Goal: Information Seeking & Learning: Learn about a topic

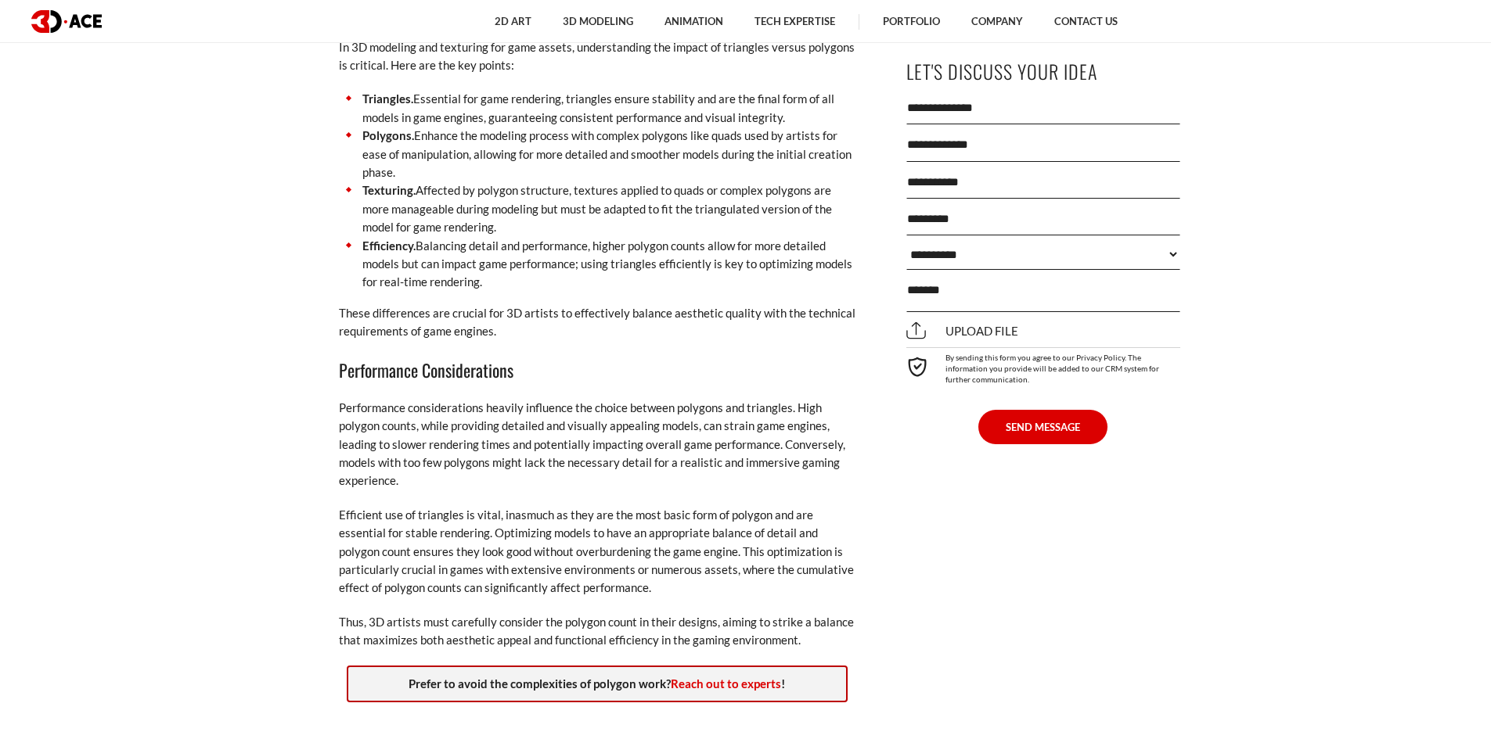
scroll to position [2575, 0]
click at [649, 262] on li "Efficiency. Balancing detail and performance, higher polygon counts allow for m…" at bounding box center [597, 263] width 516 height 55
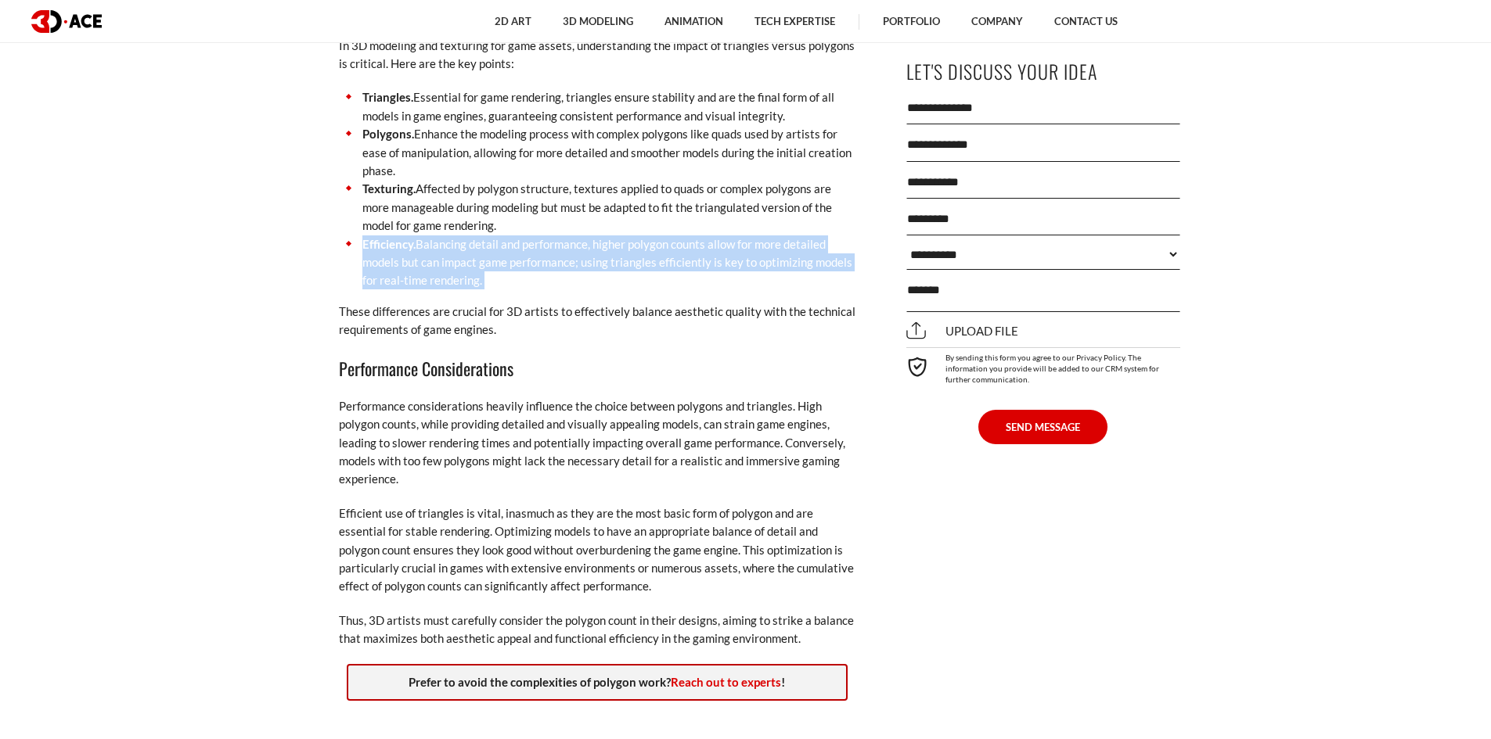
click at [649, 262] on li "Efficiency. Balancing detail and performance, higher polygon counts allow for m…" at bounding box center [597, 263] width 516 height 55
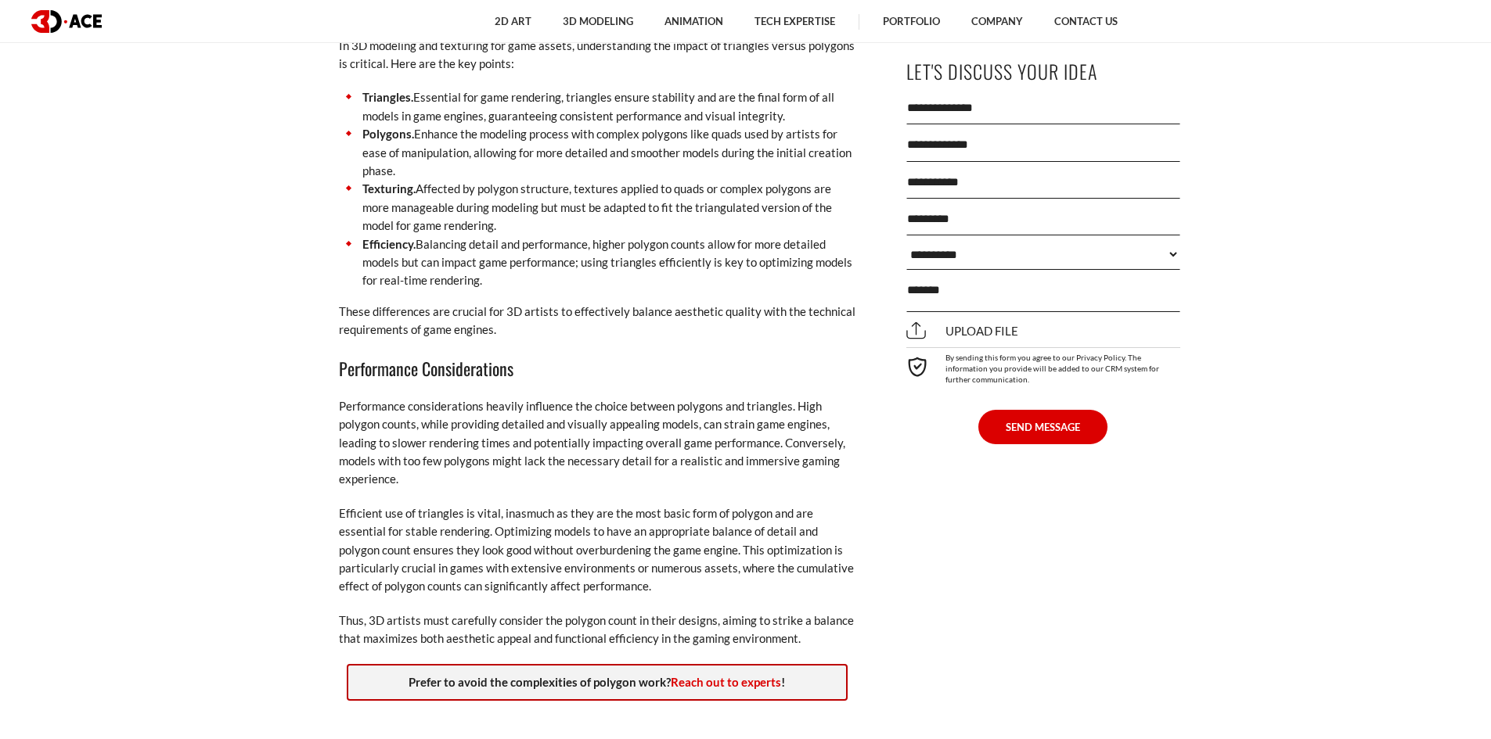
click at [631, 315] on p "These differences are crucial for 3D artists to effectively balance aesthetic q…" at bounding box center [597, 321] width 516 height 37
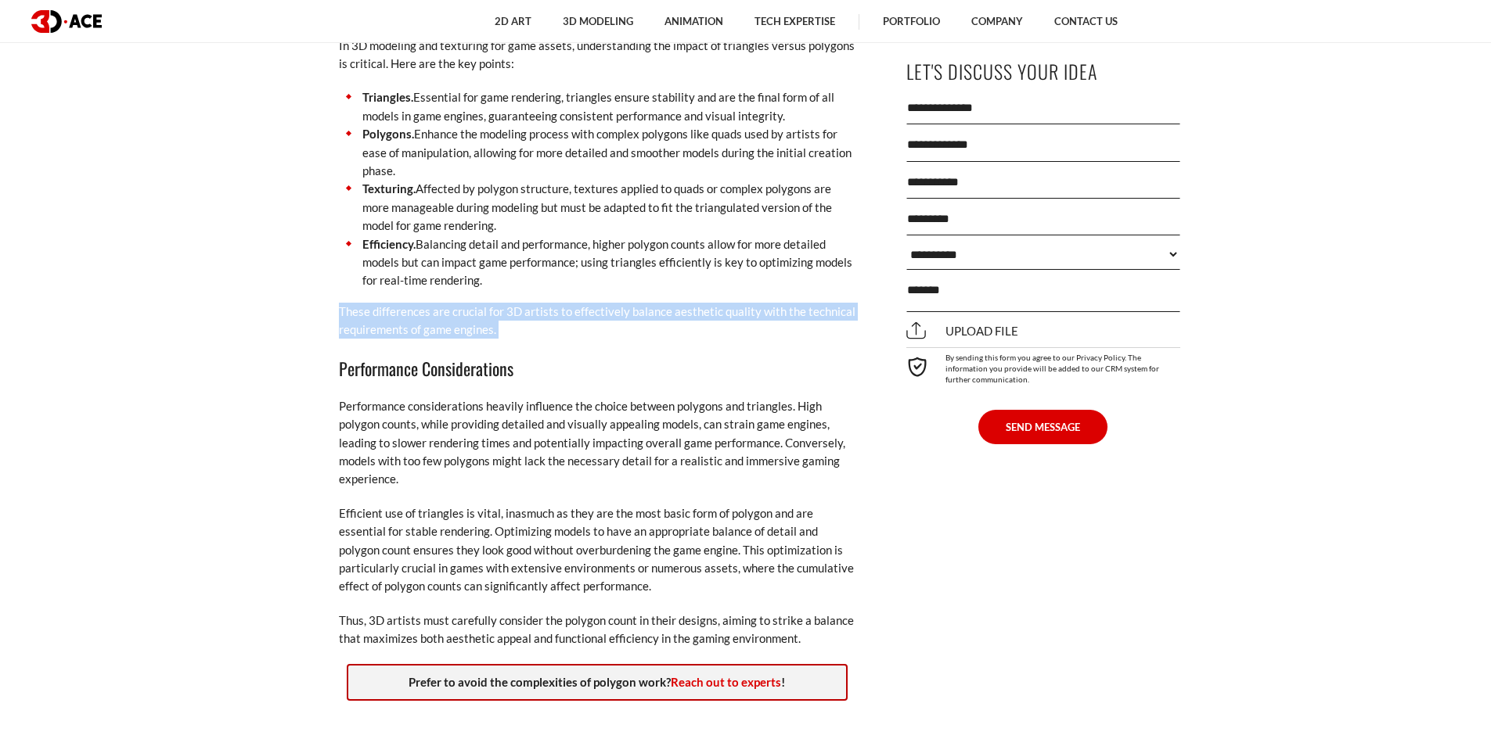
click at [631, 315] on p "These differences are crucial for 3D artists to effectively balance aesthetic q…" at bounding box center [597, 321] width 516 height 37
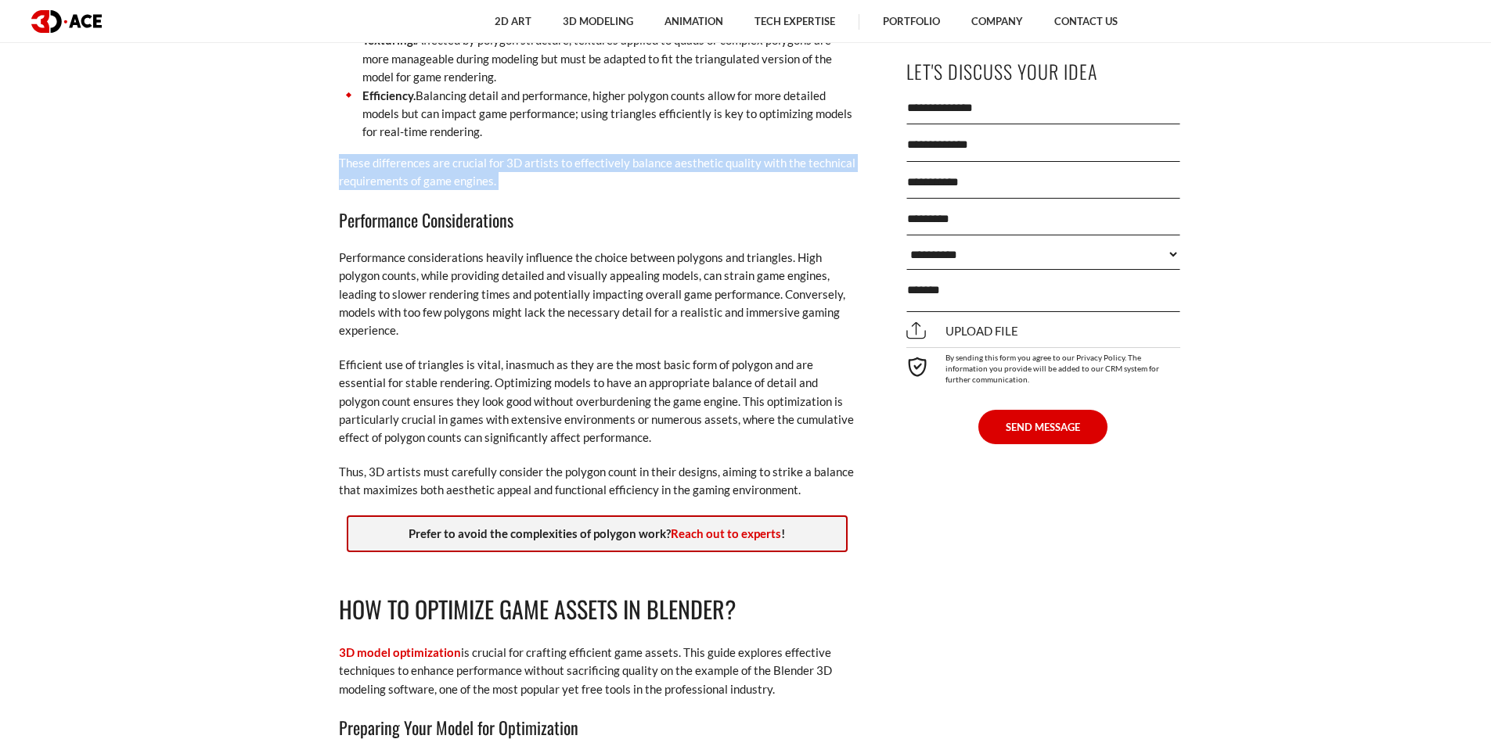
scroll to position [2732, 0]
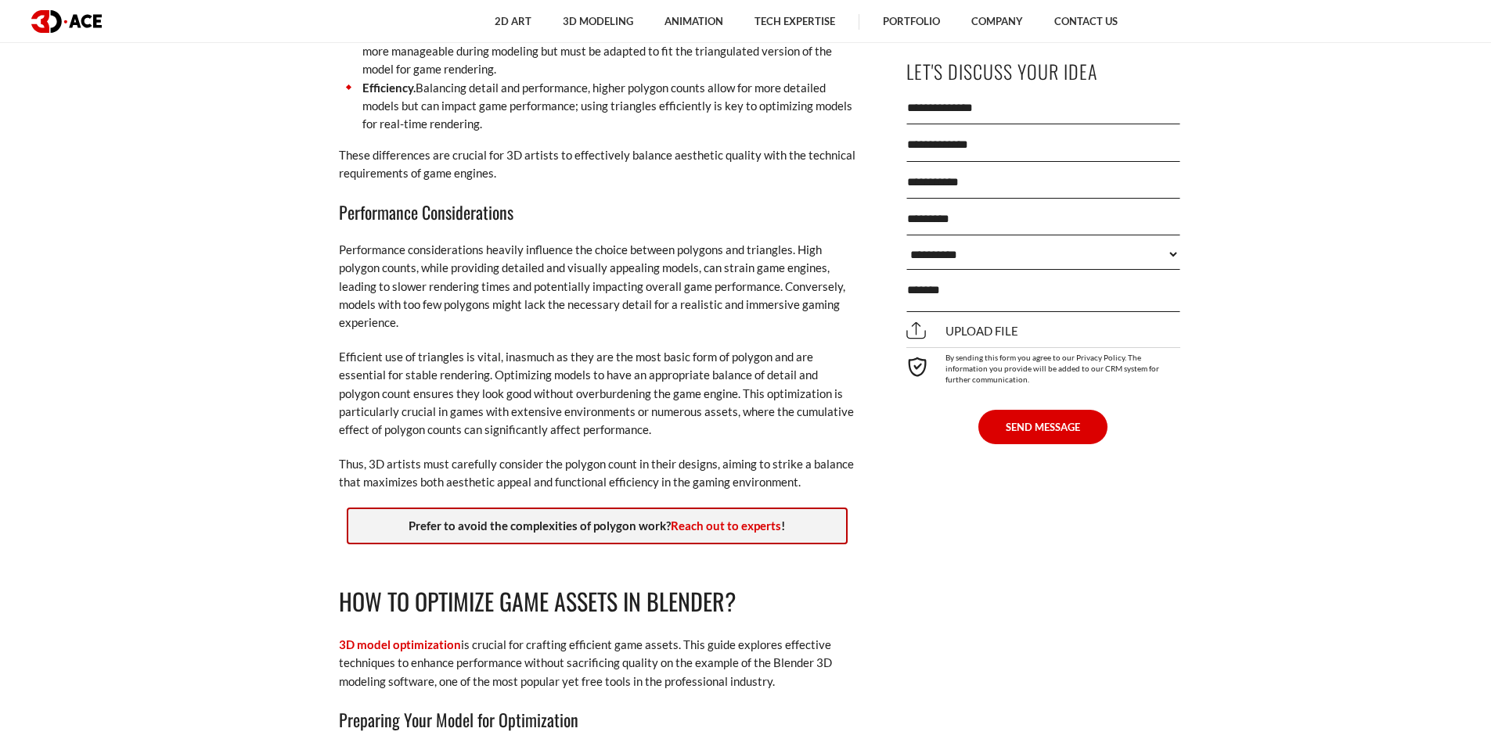
click at [678, 318] on p "Performance considerations heavily influence the choice between polygons and tr…" at bounding box center [597, 287] width 516 height 92
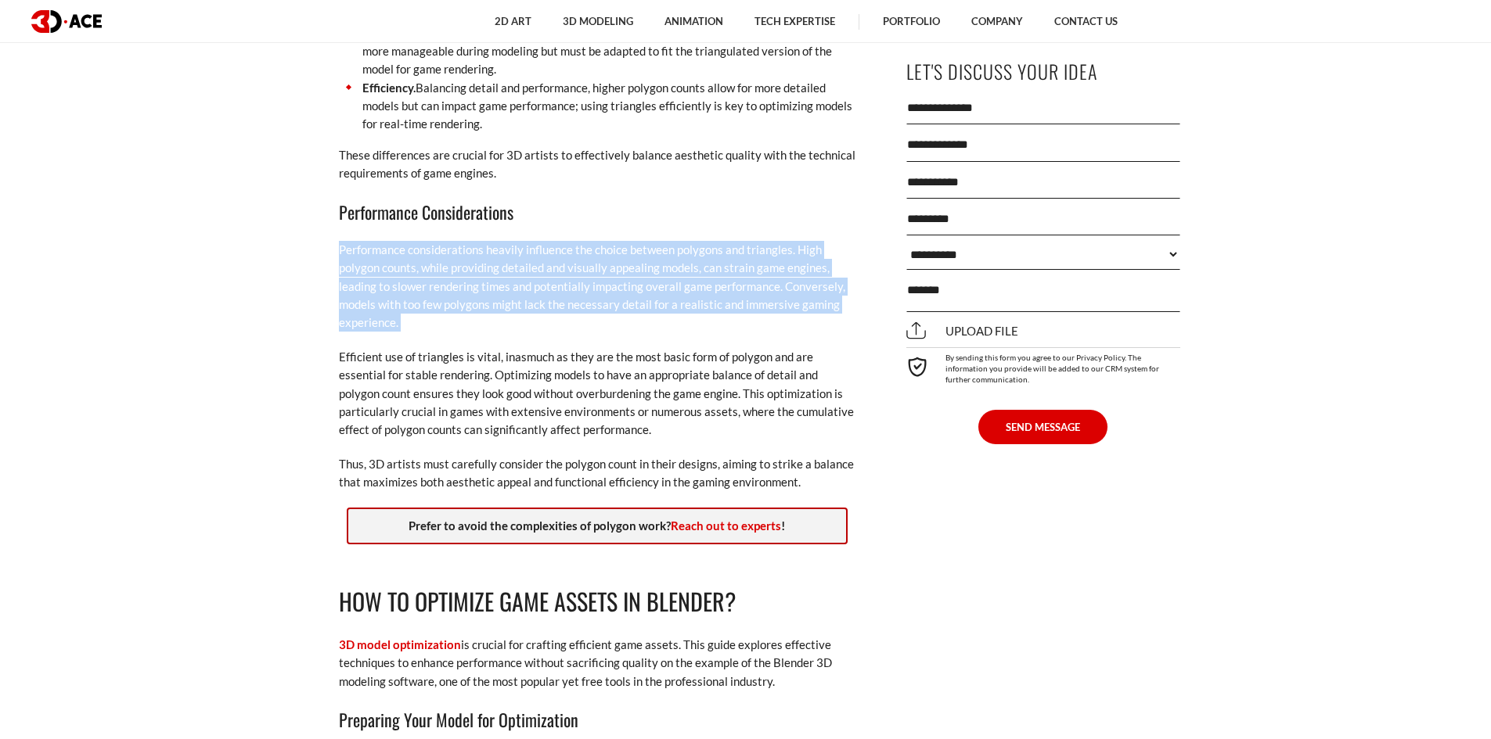
click at [678, 318] on p "Performance considerations heavily influence the choice between polygons and tr…" at bounding box center [597, 287] width 516 height 92
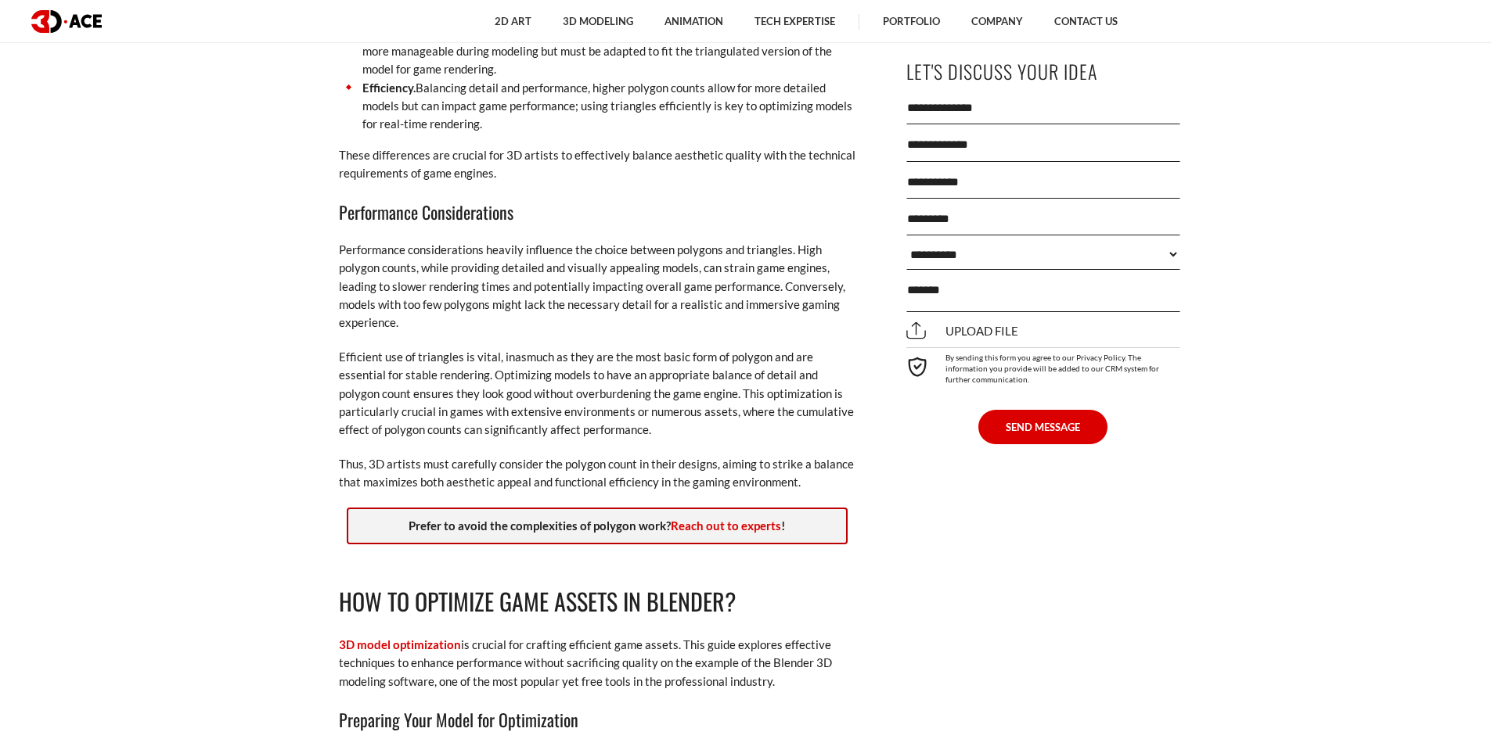
click at [696, 357] on p "Efficient use of triangles is vital, inasmuch as they are the most basic form o…" at bounding box center [597, 394] width 516 height 92
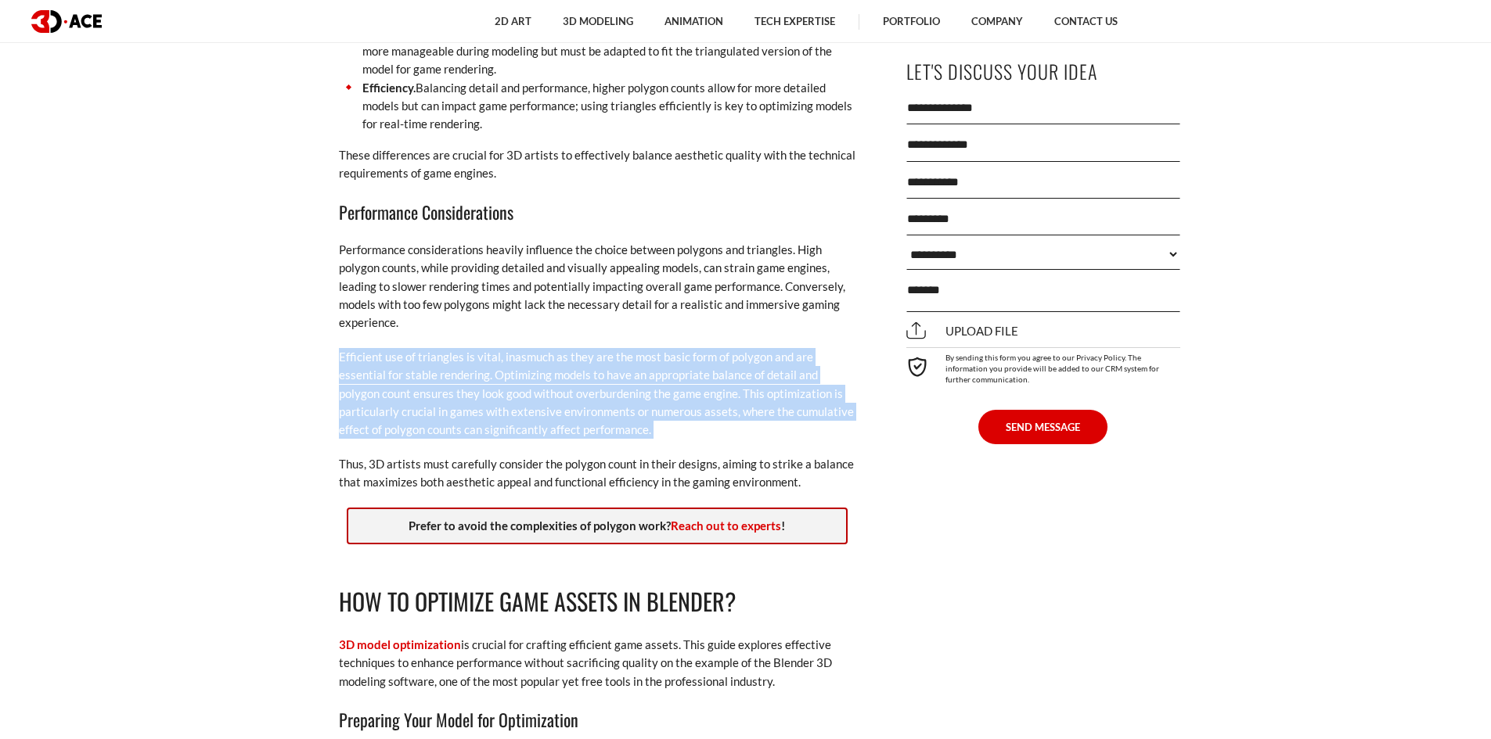
click at [696, 357] on p "Efficient use of triangles is vital, inasmuch as they are the most basic form o…" at bounding box center [597, 394] width 516 height 92
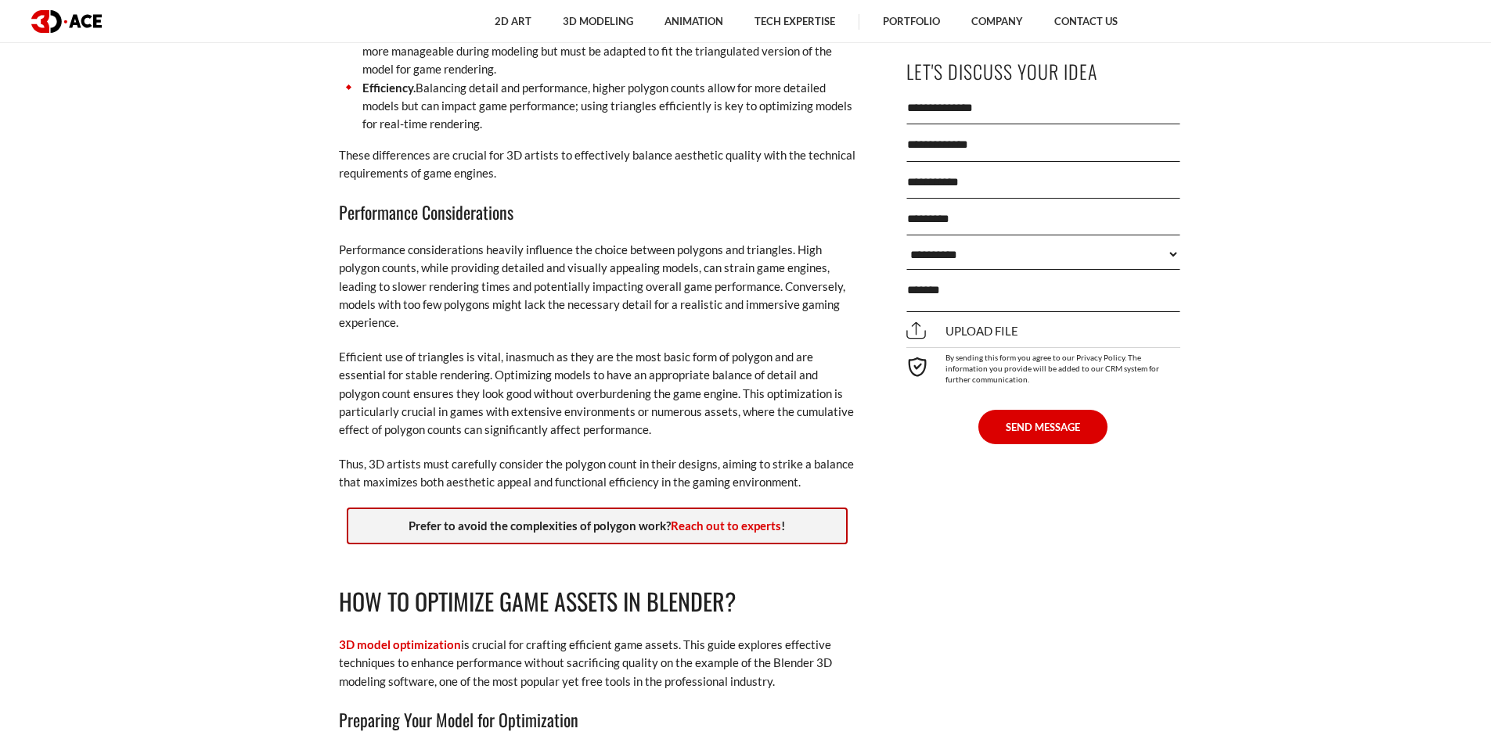
click at [706, 329] on p "Performance considerations heavily influence the choice between polygons and tr…" at bounding box center [597, 287] width 516 height 92
click at [710, 297] on p "Performance considerations heavily influence the choice between polygons and tr…" at bounding box center [597, 287] width 516 height 92
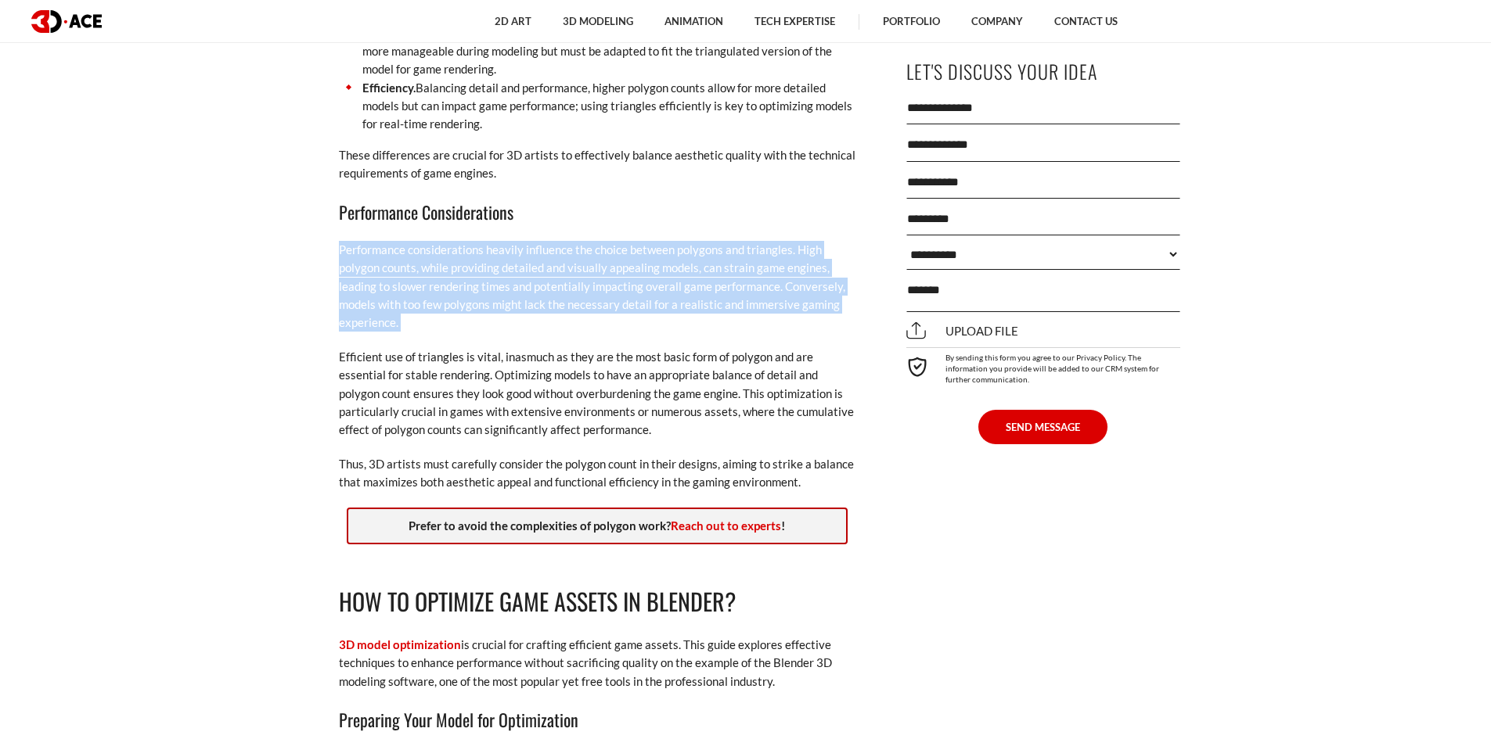
click at [710, 297] on p "Performance considerations heavily influence the choice between polygons and tr…" at bounding box center [597, 287] width 516 height 92
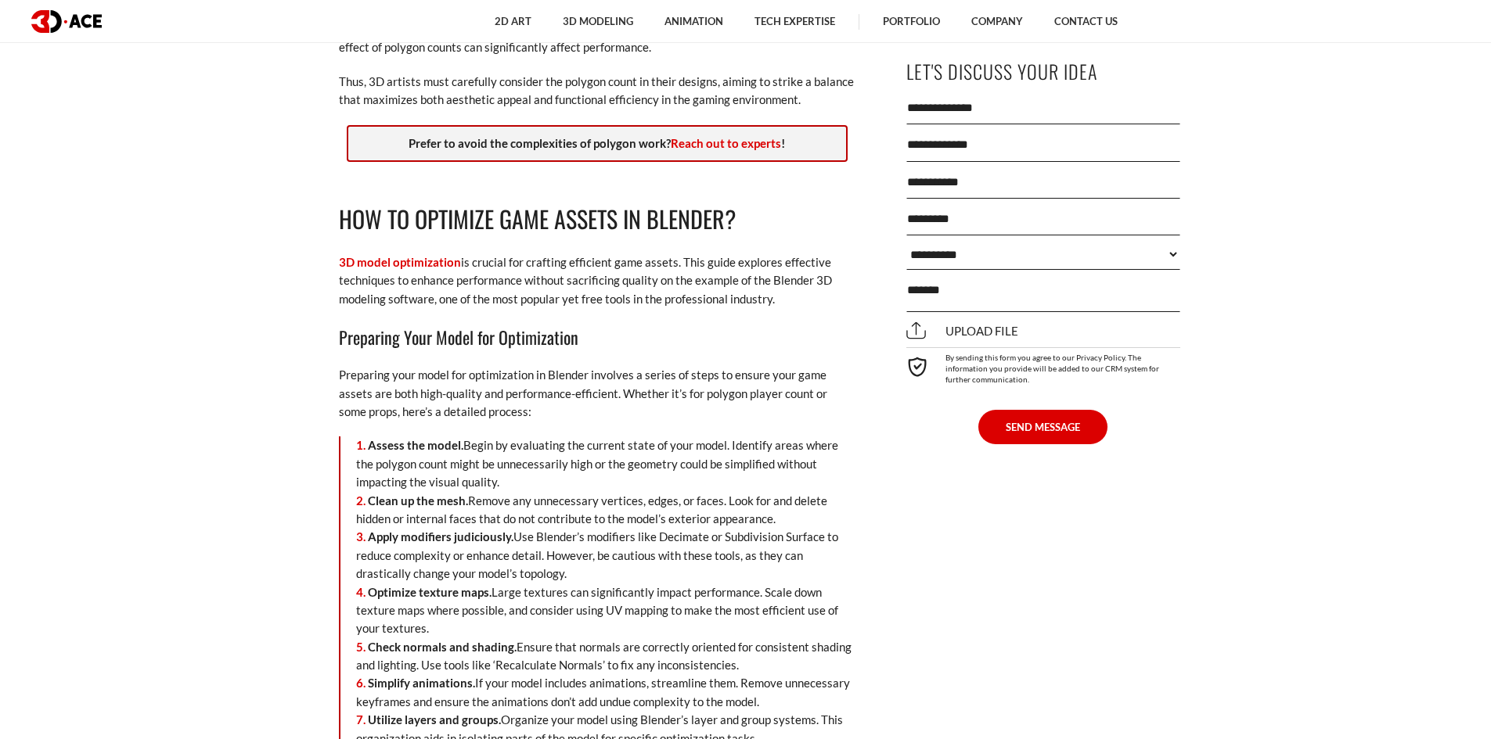
scroll to position [3123, 0]
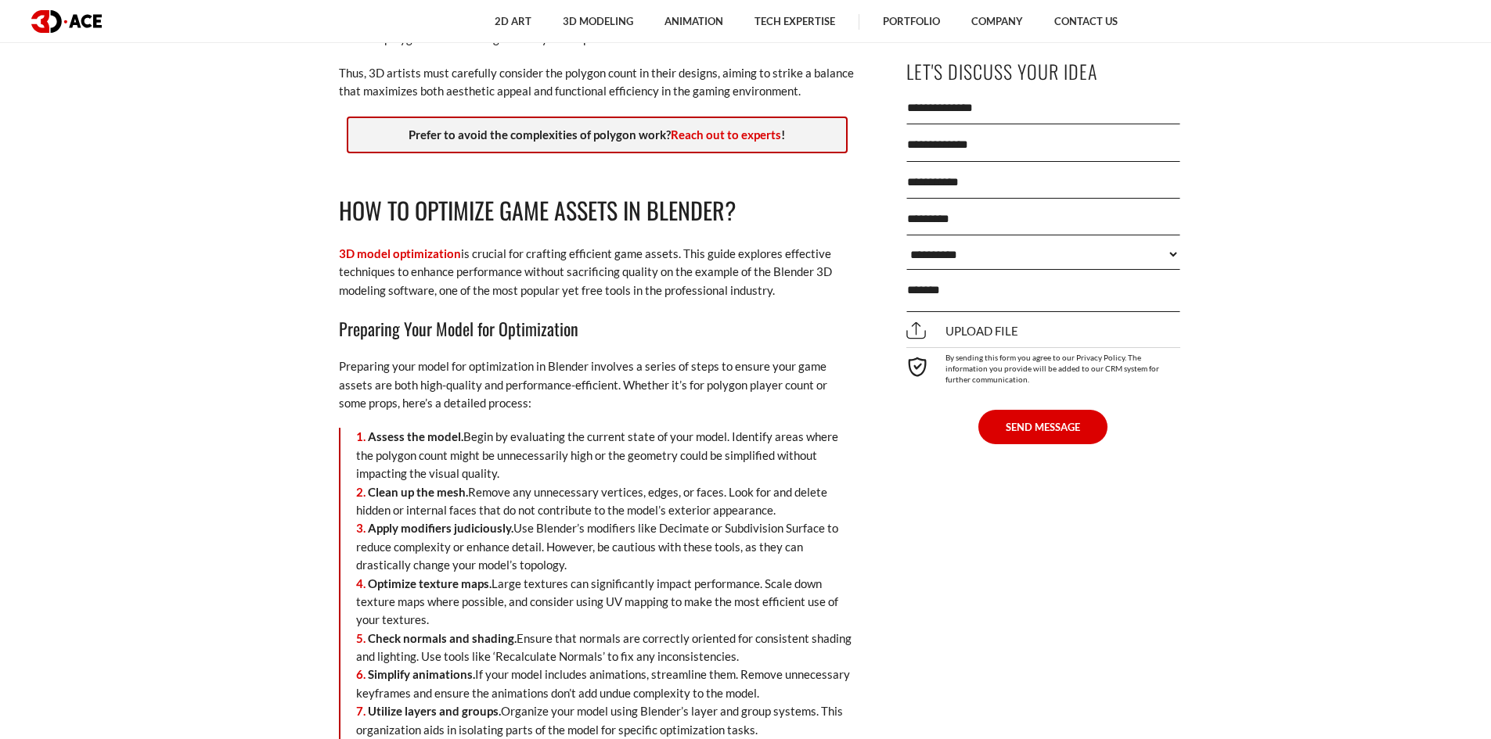
click at [552, 293] on p "3D model optimization is crucial for crafting efficient game assets. This guide…" at bounding box center [597, 272] width 516 height 55
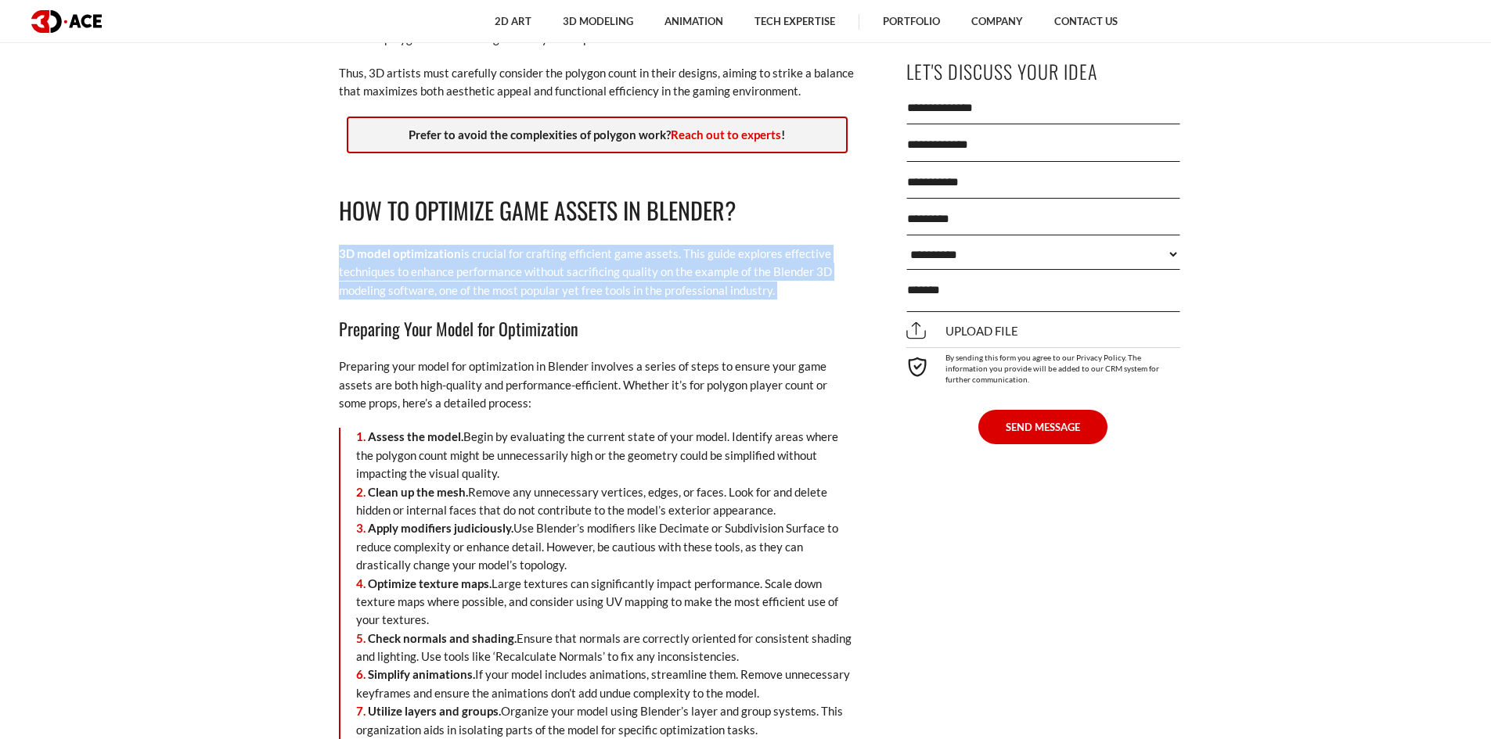
click at [552, 293] on p "3D model optimization is crucial for crafting efficient game assets. This guide…" at bounding box center [597, 272] width 516 height 55
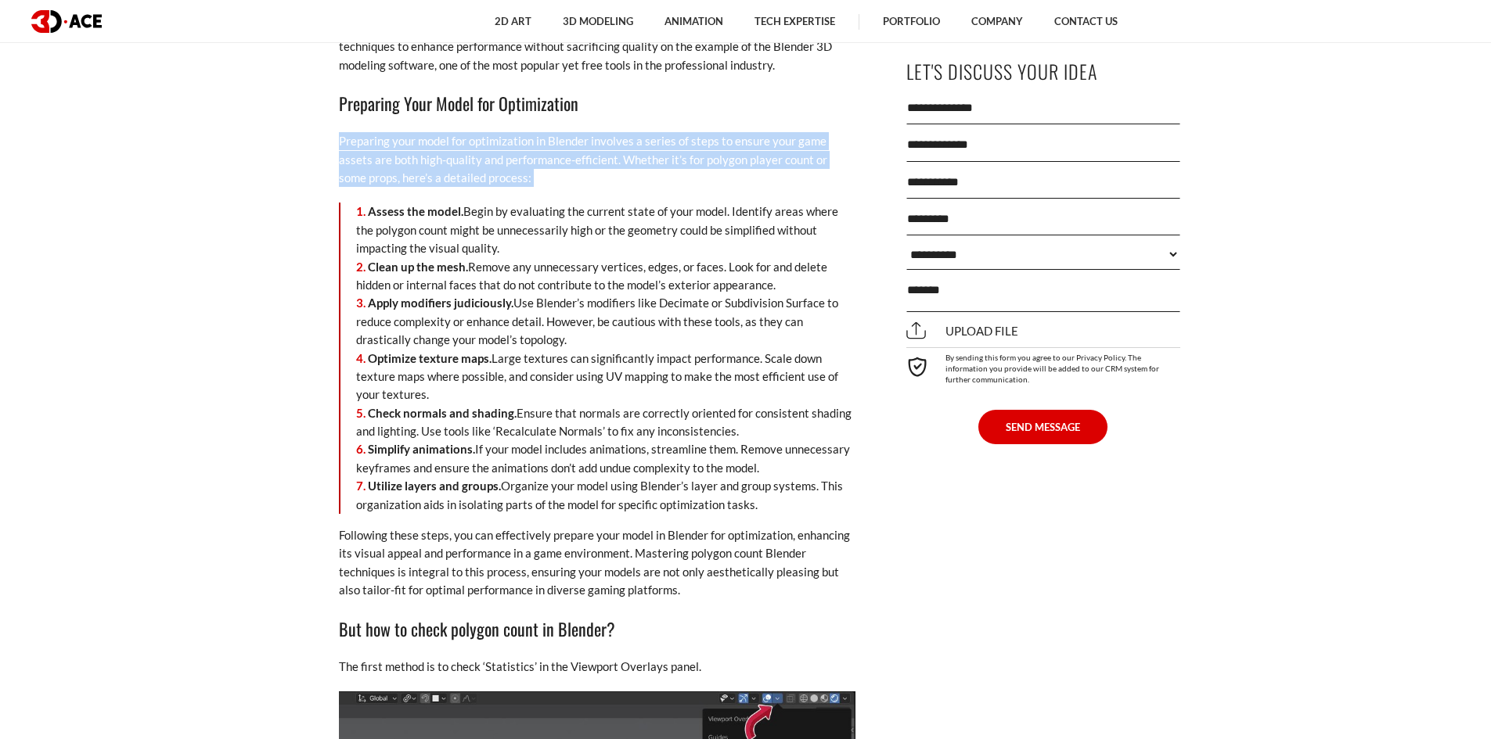
scroll to position [3357, 0]
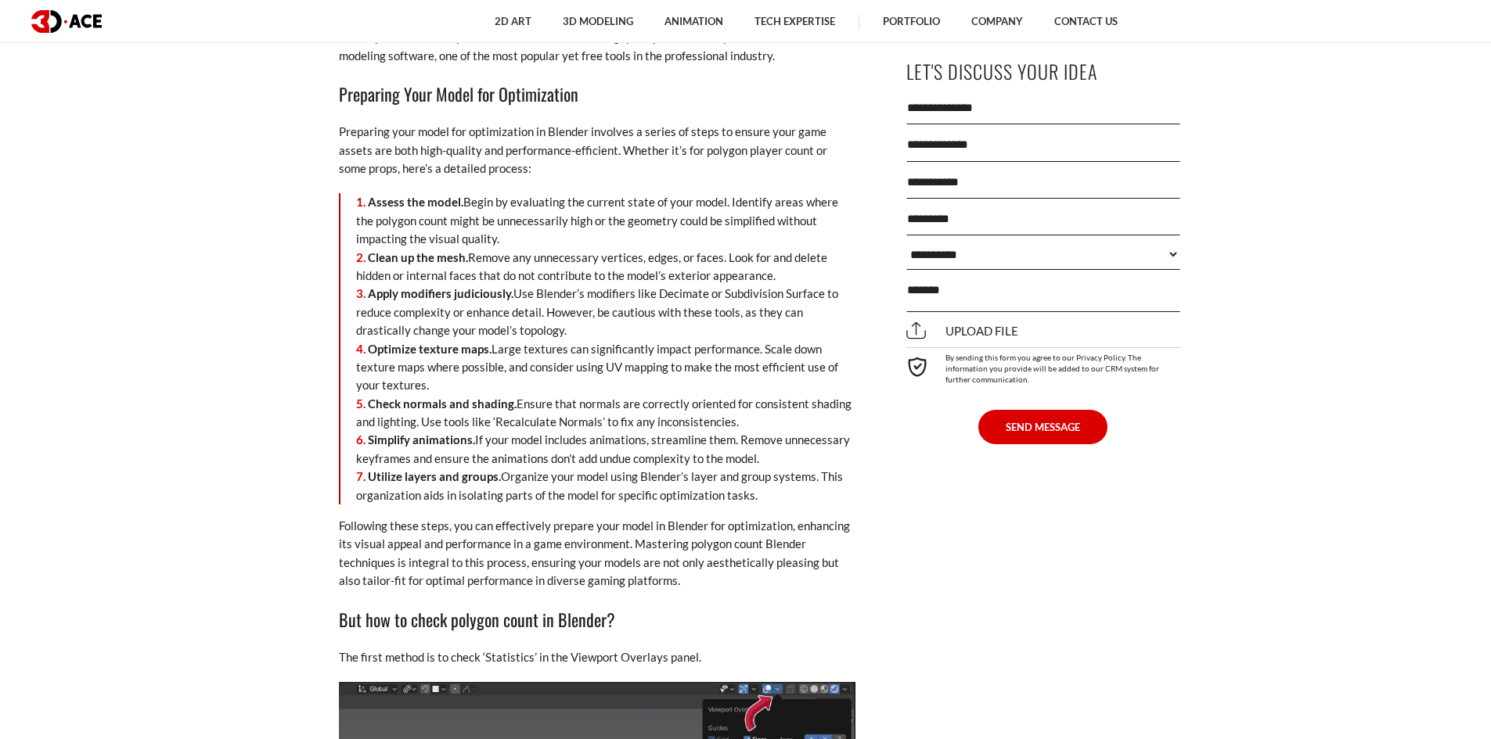
click at [574, 355] on li "Optimize texture maps. Large textures can significantly impact performance. Sca…" at bounding box center [605, 367] width 499 height 55
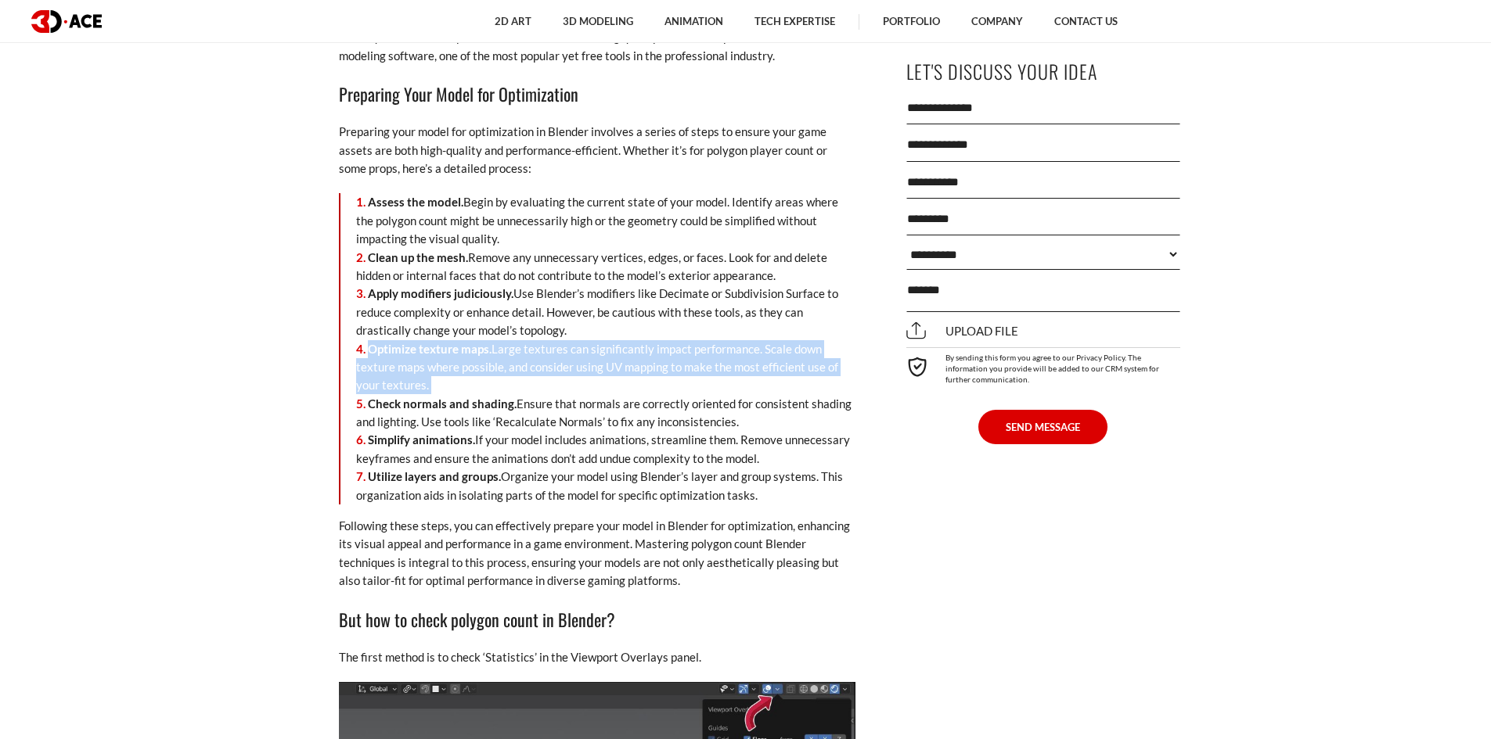
click at [574, 355] on li "Optimize texture maps. Large textures can significantly impact performance. Sca…" at bounding box center [605, 367] width 499 height 55
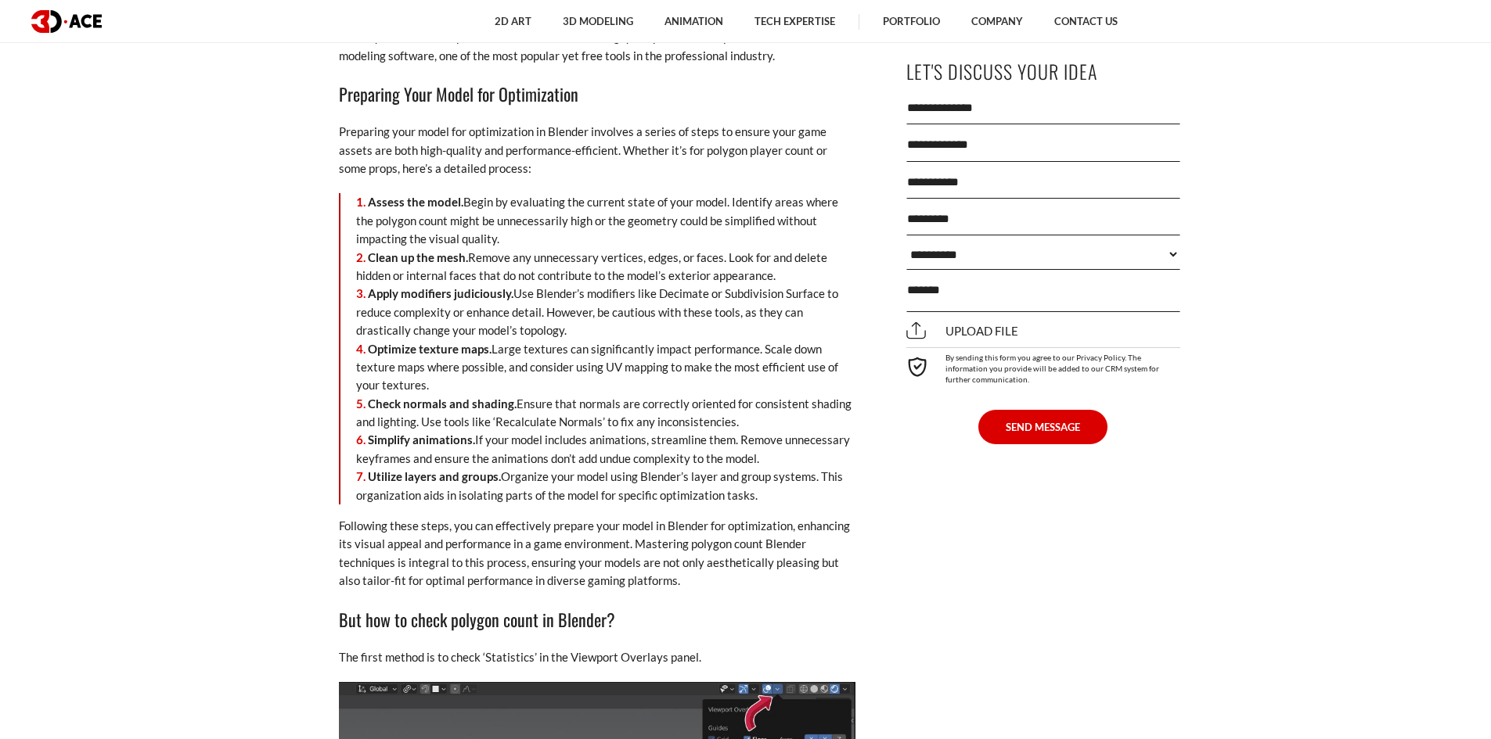
click at [595, 302] on li "Apply modifiers judiciously. Use Blender’s modifiers like Decimate or Subdivisi…" at bounding box center [605, 312] width 499 height 55
click at [595, 301] on li "Apply modifiers judiciously. Use Blender’s modifiers like Decimate or Subdivisi…" at bounding box center [605, 312] width 499 height 55
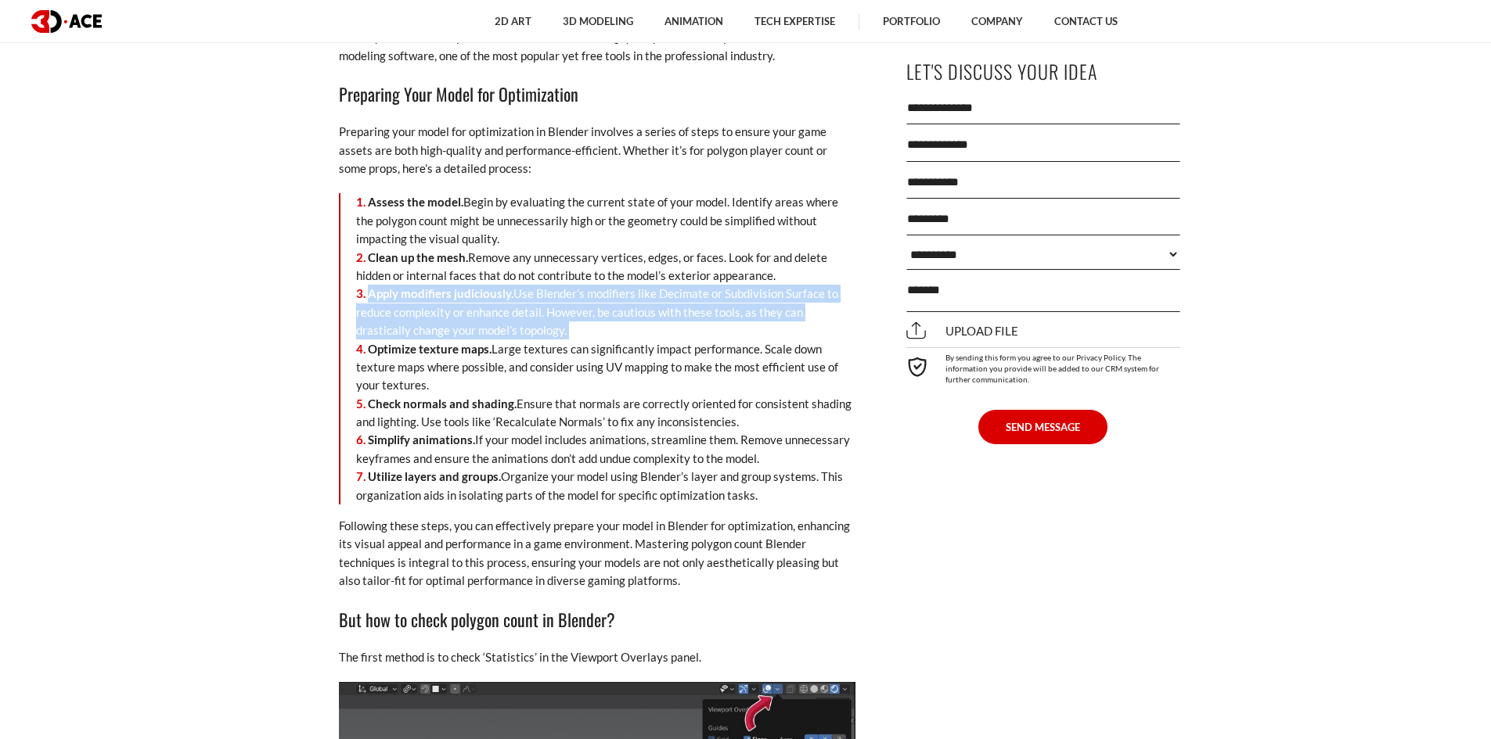
click at [595, 301] on li "Apply modifiers judiciously. Use Blender’s modifiers like Decimate or Subdivisi…" at bounding box center [605, 312] width 499 height 55
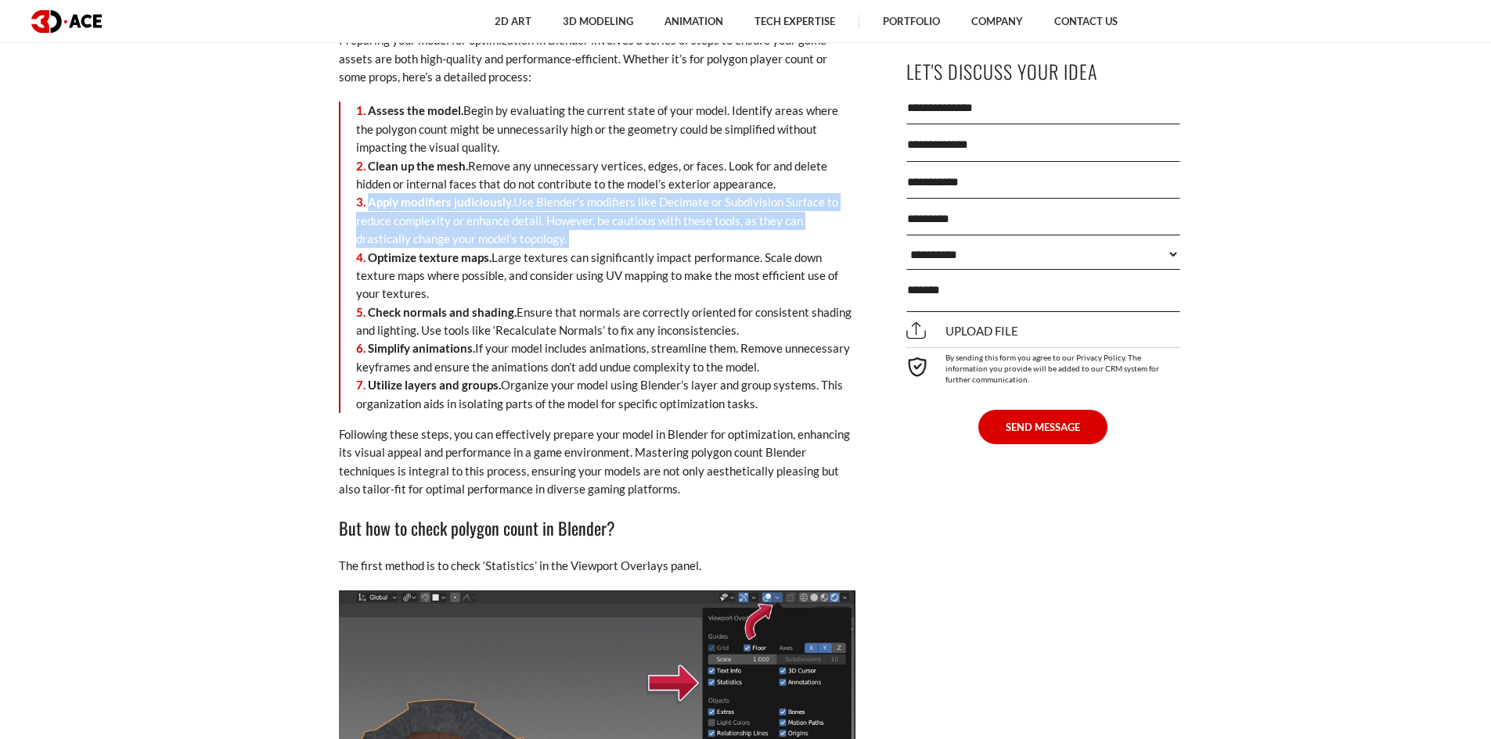
scroll to position [3592, 0]
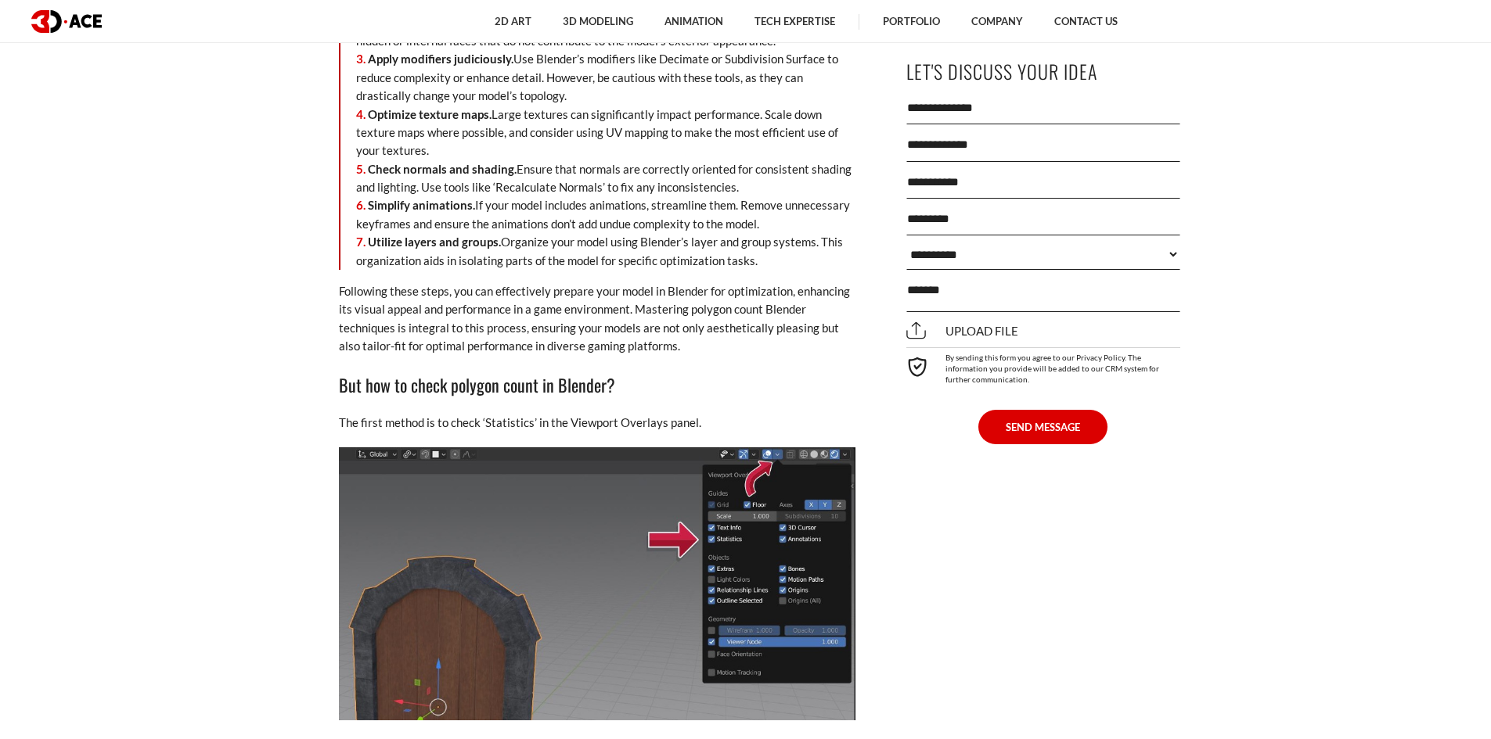
click at [595, 301] on p "Following these steps, you can effectively prepare your model in Blender for op…" at bounding box center [597, 319] width 516 height 74
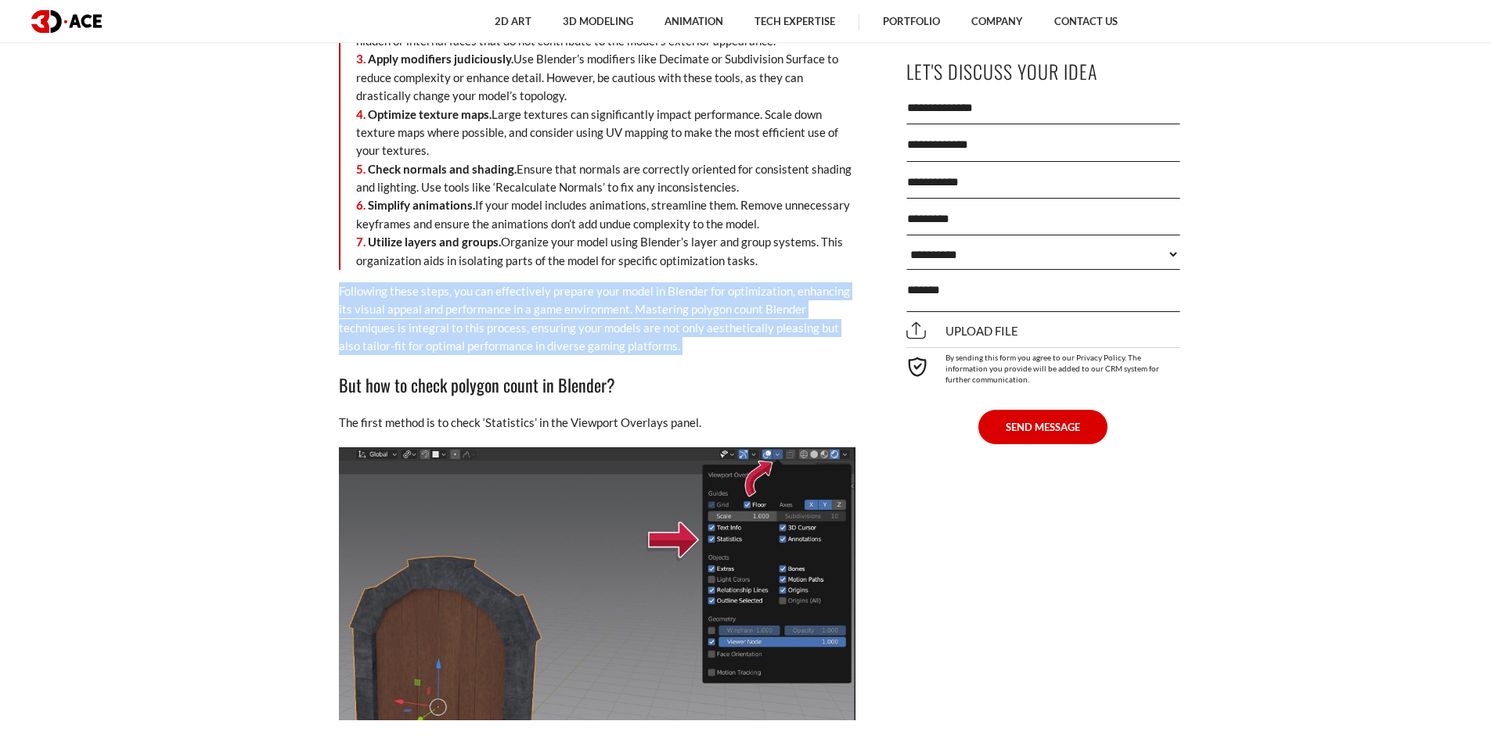
click at [595, 301] on p "Following these steps, you can effectively prepare your model in Blender for op…" at bounding box center [597, 319] width 516 height 74
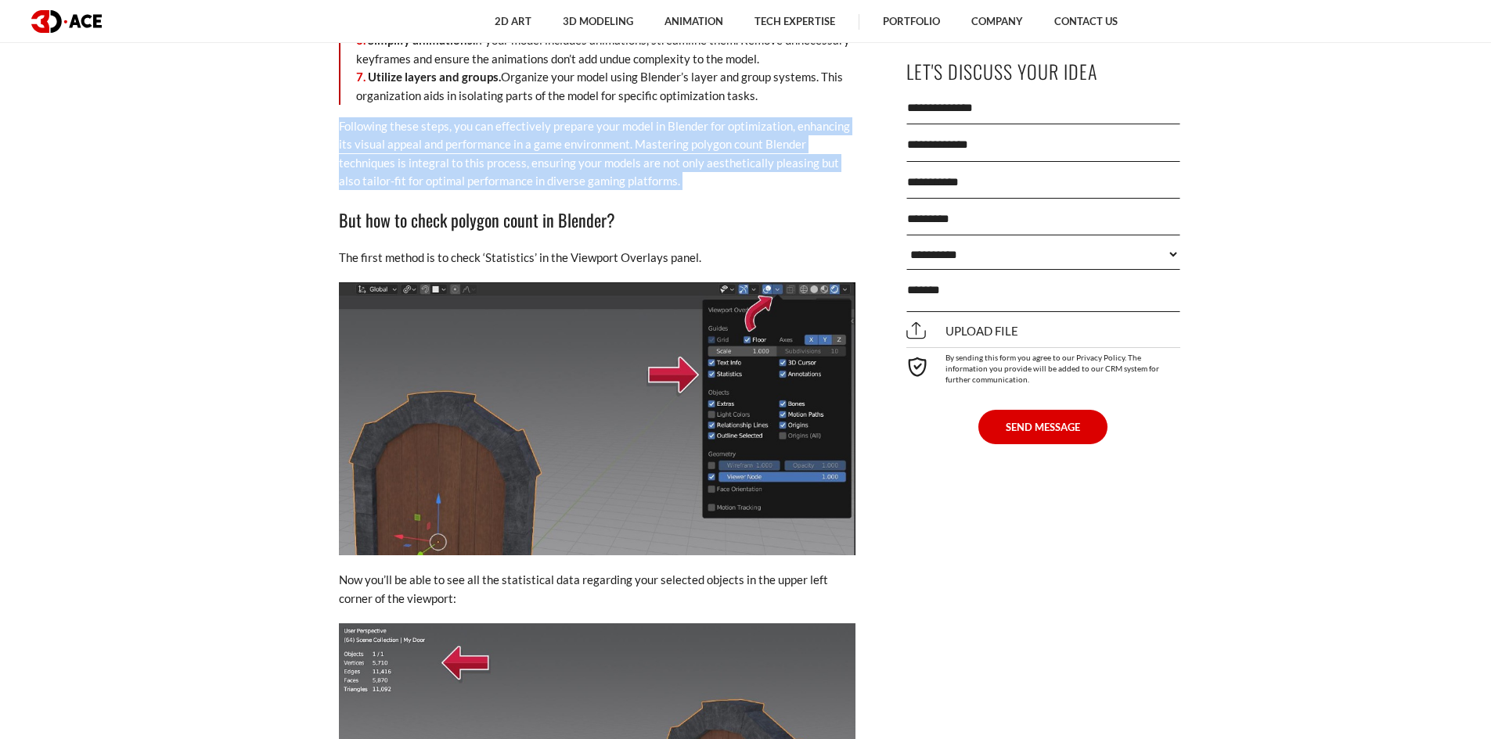
scroll to position [3749, 0]
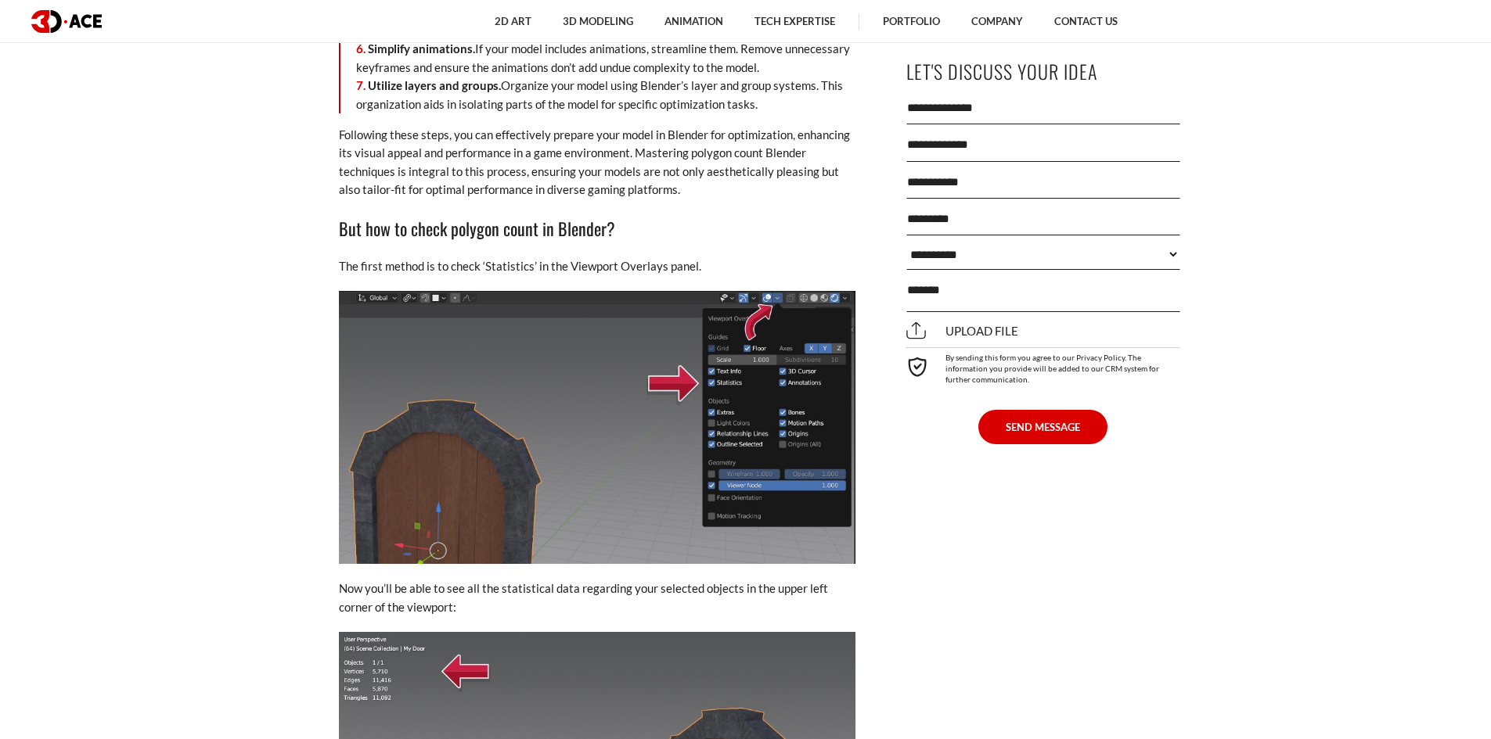
click at [618, 266] on p "The first method is to check ‘Statistics’ in the Viewport Overlays panel." at bounding box center [597, 266] width 516 height 18
click at [621, 264] on p "The first method is to check ‘Statistics’ in the Viewport Overlays panel." at bounding box center [597, 266] width 516 height 18
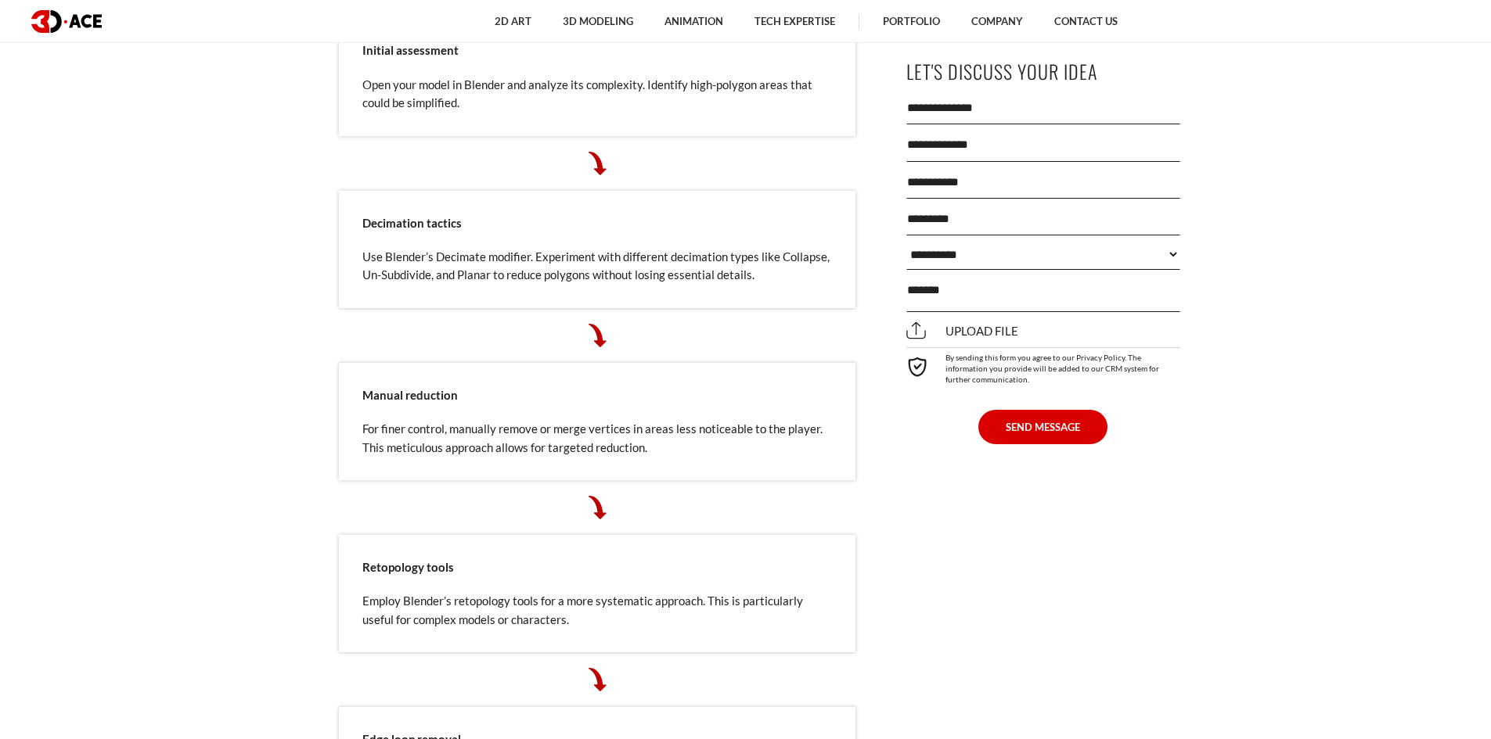
scroll to position [5548, 0]
